Goal: Information Seeking & Learning: Find specific fact

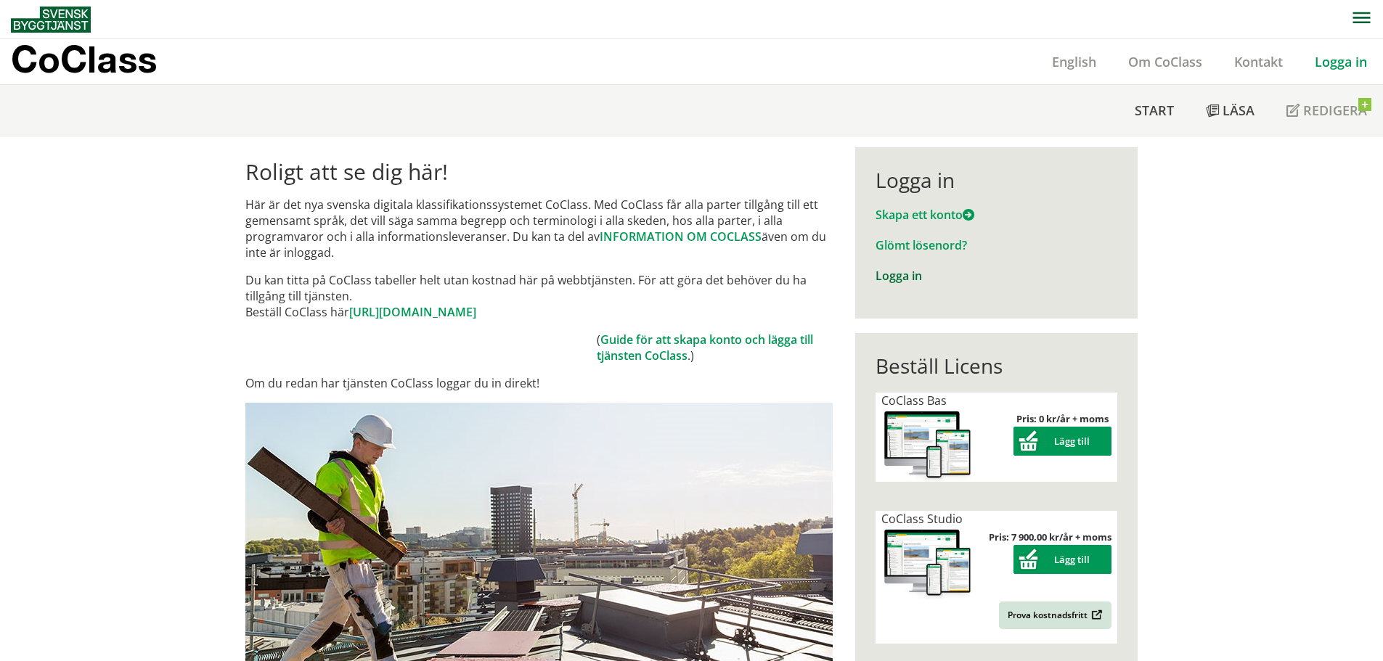
click at [895, 276] on link "Logga in" at bounding box center [898, 276] width 46 height 16
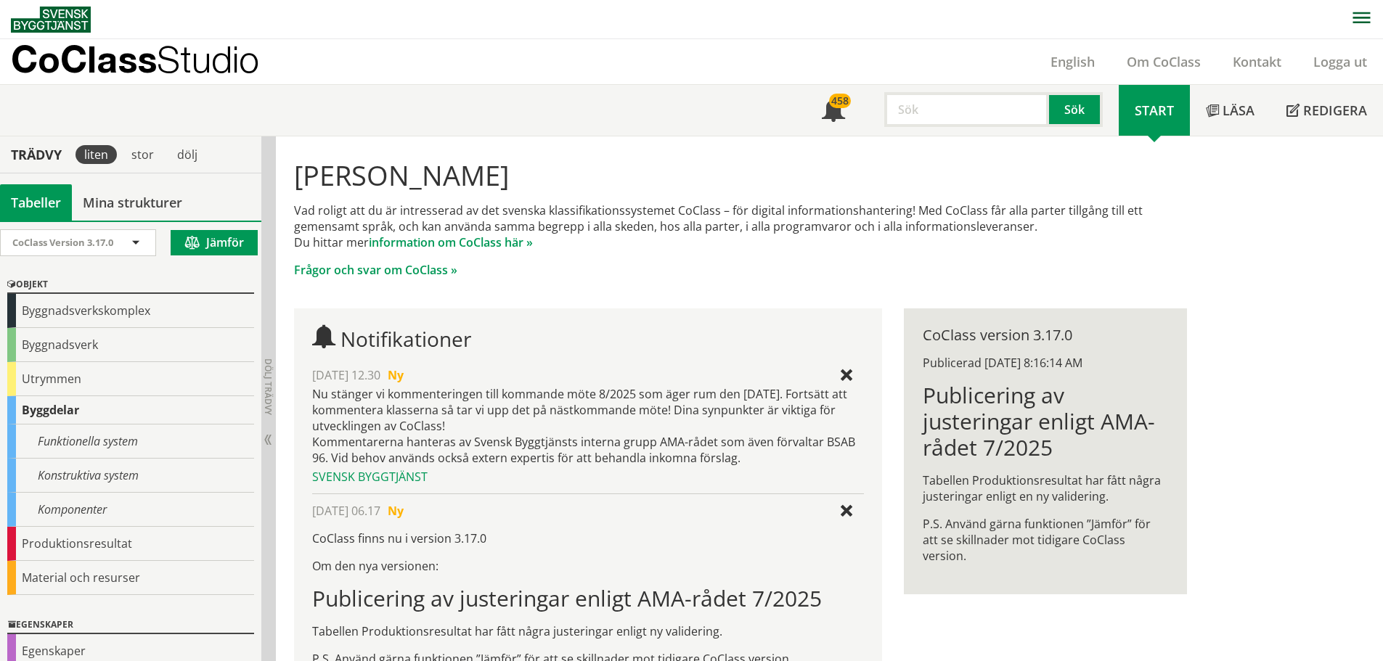
click at [927, 107] on input "text" at bounding box center [966, 109] width 165 height 35
type input "imkanal"
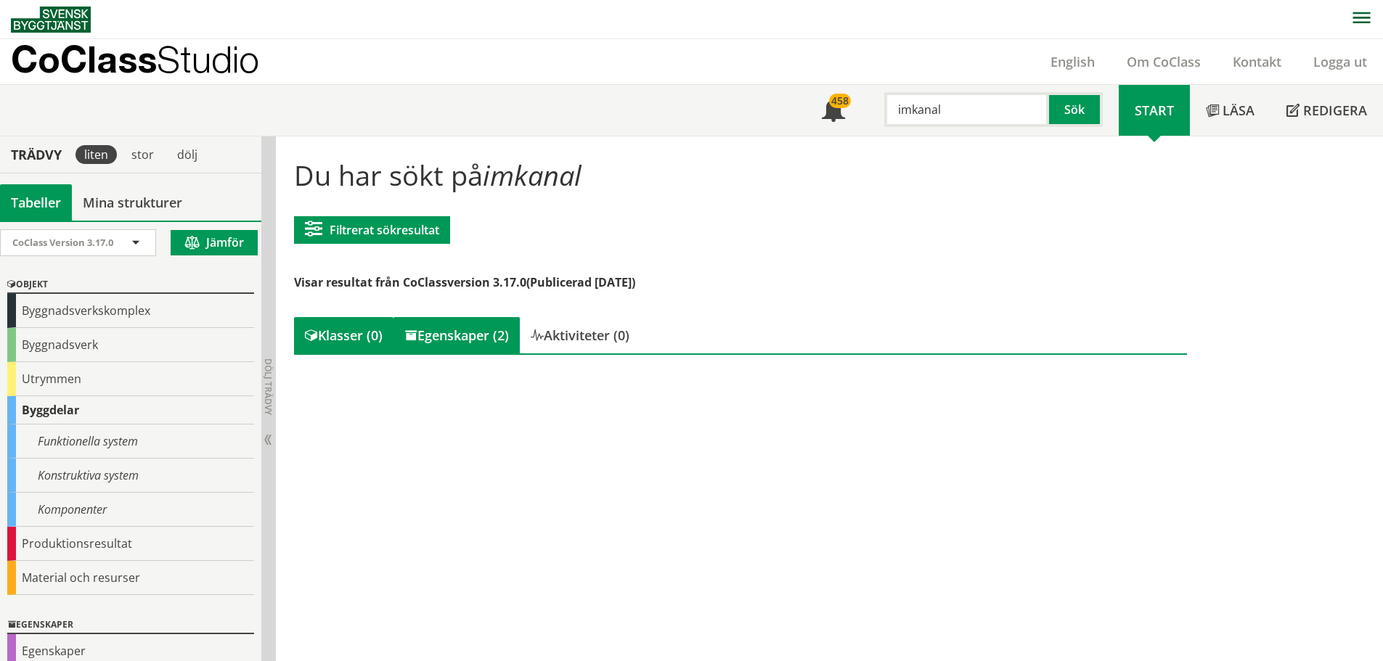
click at [443, 337] on div "Egenskaper (2)" at bounding box center [456, 335] width 126 height 36
